Goal: Task Accomplishment & Management: Use online tool/utility

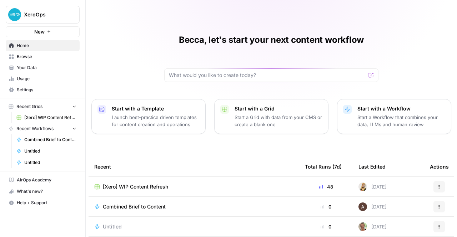
click at [146, 187] on span "[Xero] WIP Content Refresh" at bounding box center [135, 186] width 65 height 7
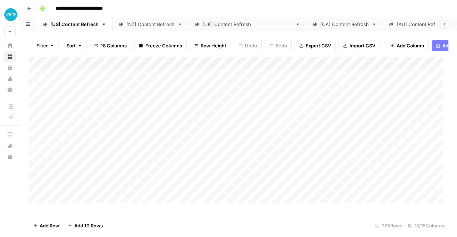
click at [155, 23] on div "[NZ] Content Refresh" at bounding box center [150, 24] width 48 height 7
click at [424, 142] on div "Add Column" at bounding box center [238, 133] width 419 height 152
